Goal: Task Accomplishment & Management: Understand process/instructions

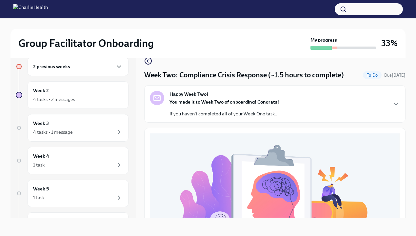
scroll to position [211, 0]
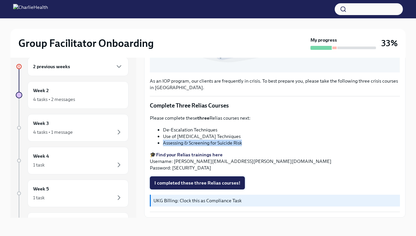
click at [198, 184] on span "I completed these three Relias courses!" at bounding box center [197, 183] width 86 height 7
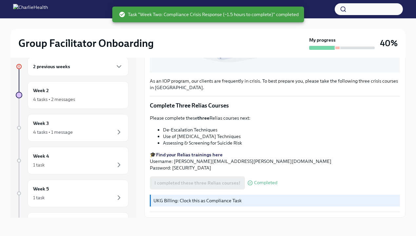
click at [81, 61] on div "2 previous weeks" at bounding box center [78, 66] width 101 height 19
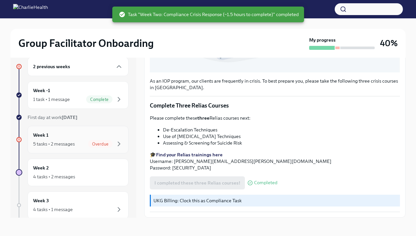
click at [72, 137] on div "Week 1 5 tasks • 2 messages Overdue" at bounding box center [78, 139] width 90 height 16
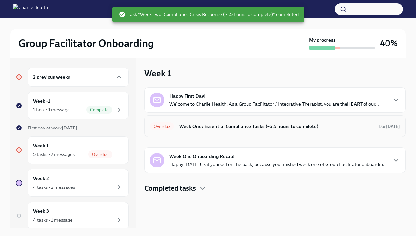
click at [207, 128] on h6 "Week One: Essential Compliance Tasks (~6.5 hours to complete)" at bounding box center [276, 126] width 194 height 7
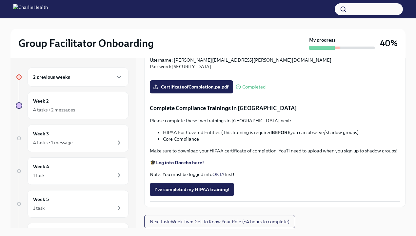
scroll to position [1473, 0]
click at [189, 188] on span "I've completed my HIPAA training!" at bounding box center [191, 189] width 75 height 7
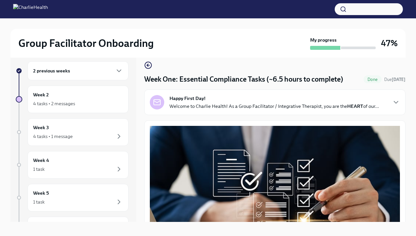
scroll to position [0, 0]
click at [231, 103] on p "Welcome to Charlie Health! As a Group Facilitator / Integrative Therapist, you …" at bounding box center [274, 106] width 209 height 7
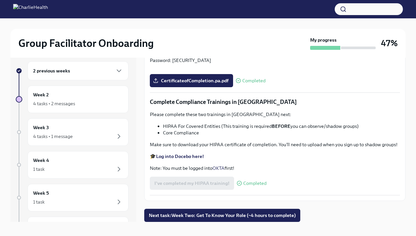
scroll to position [1574, 0]
click at [85, 113] on div "2 previous weeks Week 2 4 tasks • 2 messages Week 3 4 tasks • 1 message Week 4 …" at bounding box center [72, 171] width 113 height 221
click at [90, 100] on div "4 tasks • 2 messages" at bounding box center [78, 104] width 90 height 8
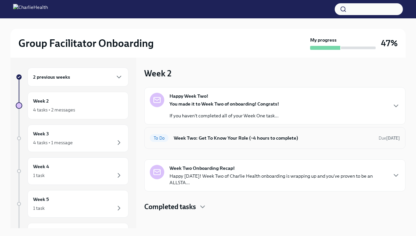
click at [246, 136] on h6 "Week Two: Get To Know Your Role (~4 hours to complete)" at bounding box center [274, 137] width 200 height 7
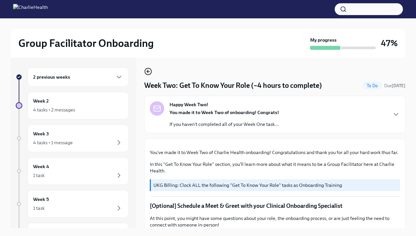
click at [149, 70] on icon "button" at bounding box center [148, 72] width 8 height 8
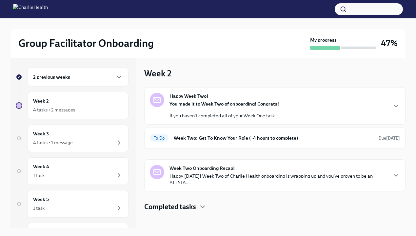
click at [220, 103] on strong "You made it to Week Two of onboarding! Congrats!" at bounding box center [225, 104] width 110 height 6
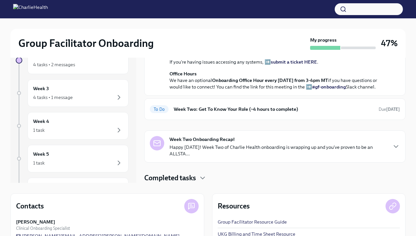
scroll to position [55, 0]
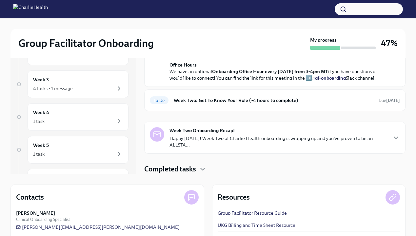
click at [216, 131] on strong "Week Two Onboarding Recap!" at bounding box center [202, 130] width 65 height 7
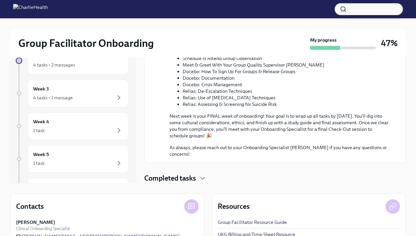
scroll to position [43, 0]
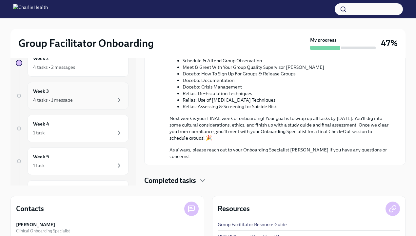
click at [102, 96] on div "4 tasks • 1 message" at bounding box center [78, 100] width 90 height 8
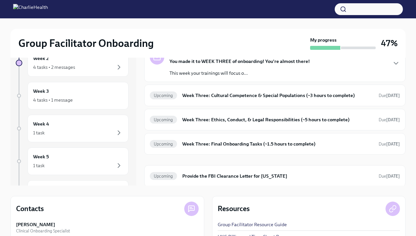
click at [256, 75] on p "This week your trainings will focus o..." at bounding box center [240, 73] width 140 height 7
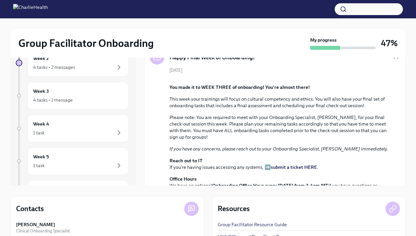
click at [256, 75] on div "[DATE] You made it to WEEK THREE of onboarding! You're almost there! This week …" at bounding box center [275, 131] width 250 height 128
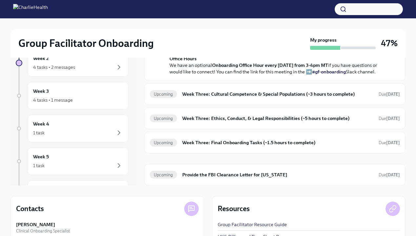
scroll to position [232, 0]
click at [244, 98] on h6 "Week Three: Cultural Competence & Special Populations (~3 hours to complete)" at bounding box center [277, 93] width 191 height 7
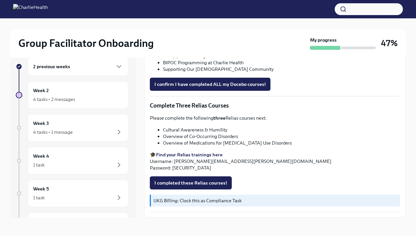
scroll to position [11, 0]
